Goal: Information Seeking & Learning: Learn about a topic

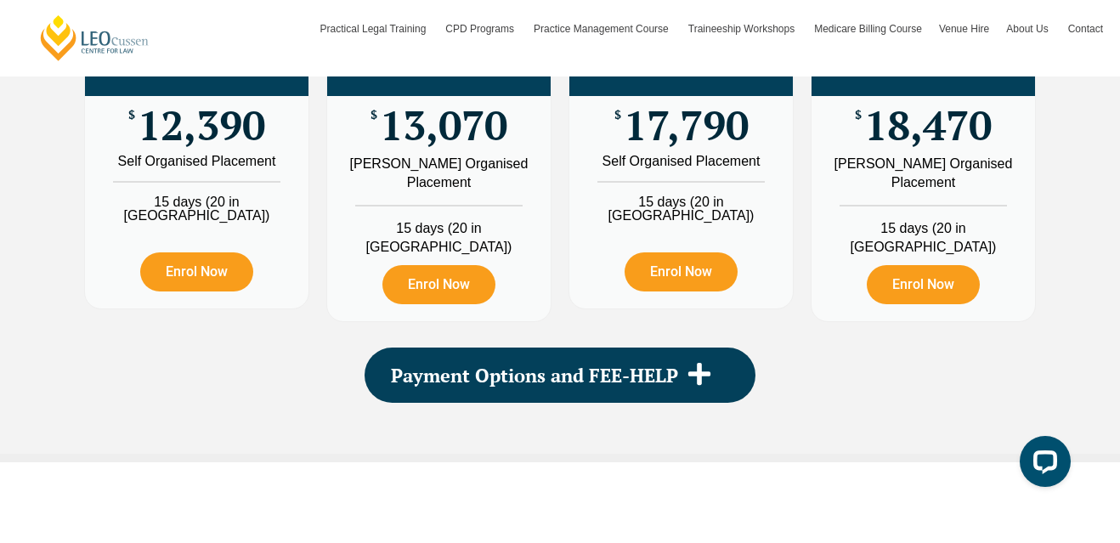
scroll to position [2076, 0]
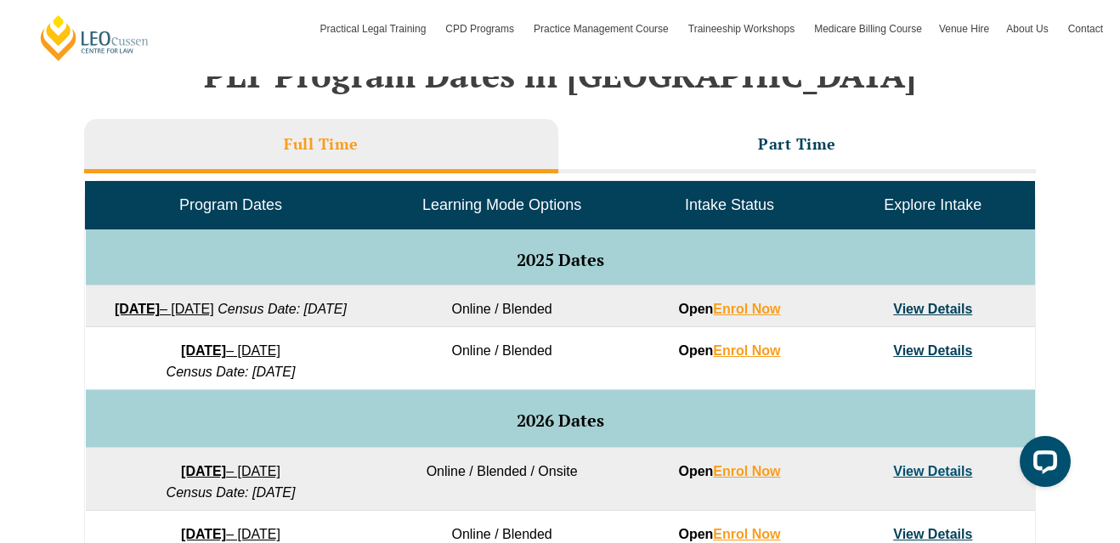
scroll to position [889, 0]
